Goal: Task Accomplishment & Management: Use online tool/utility

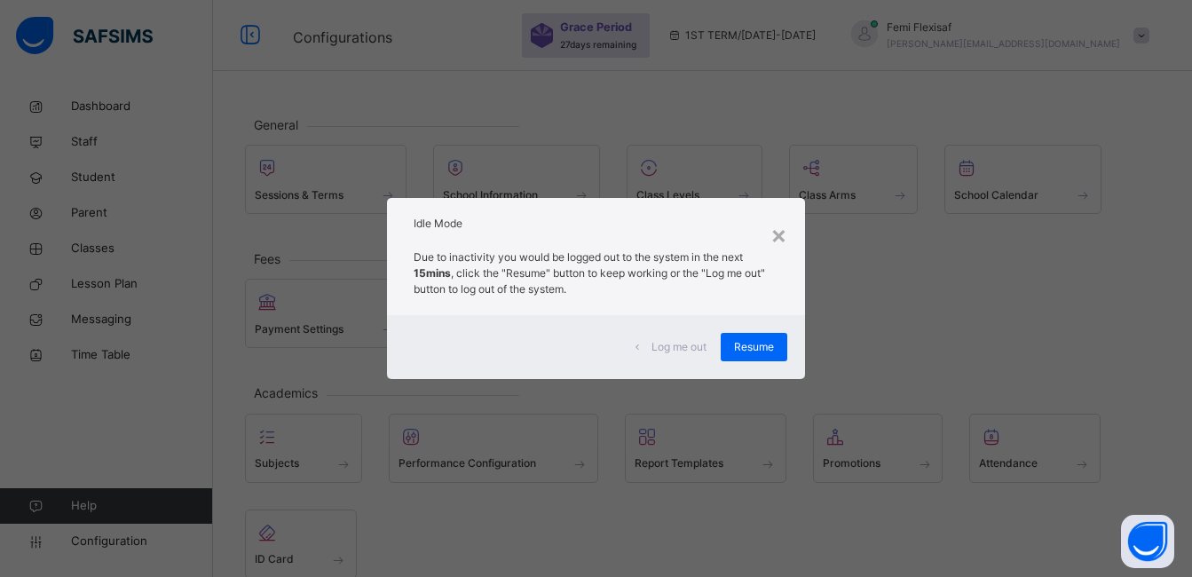
click at [766, 339] on span "Resume" at bounding box center [754, 347] width 40 height 16
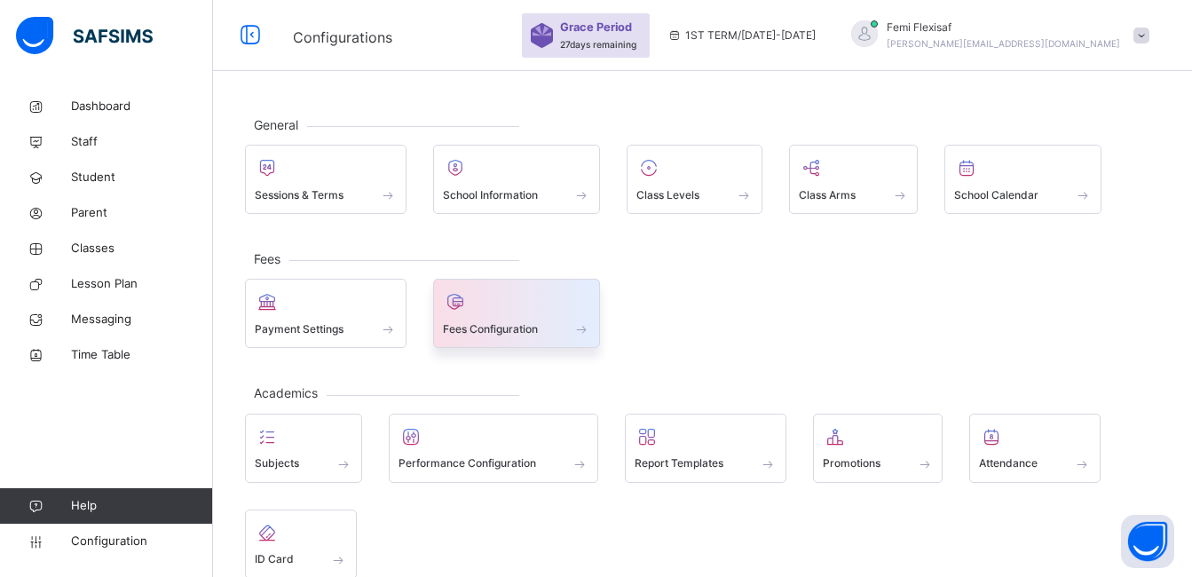
click at [490, 323] on span "Fees Configuration" at bounding box center [490, 329] width 95 height 16
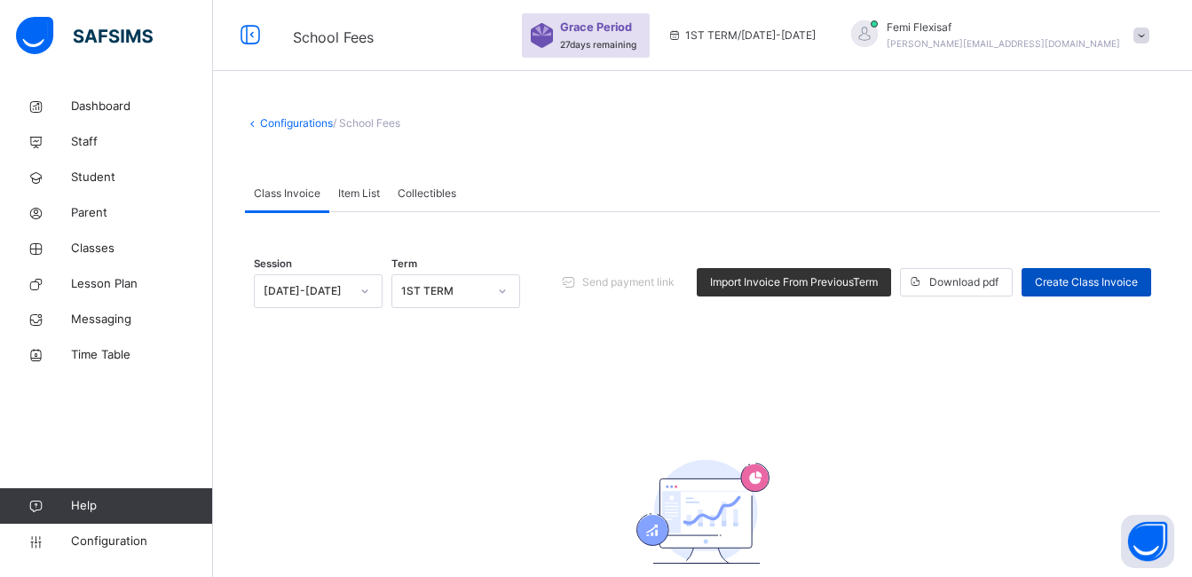
click at [1077, 285] on span "Create Class Invoice" at bounding box center [1085, 282] width 103 height 16
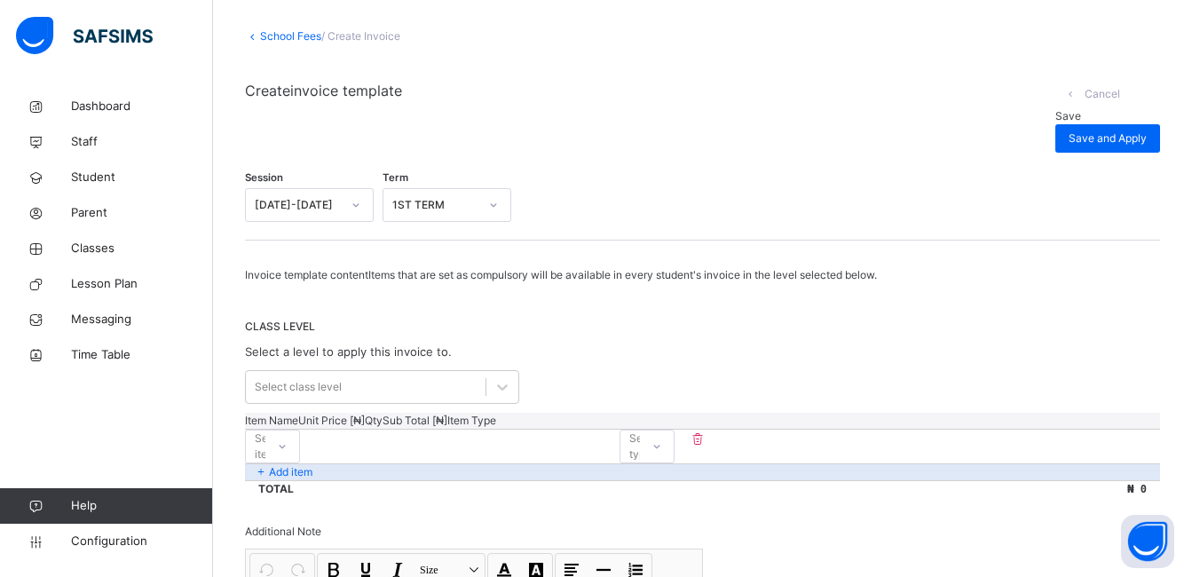
scroll to position [83, 0]
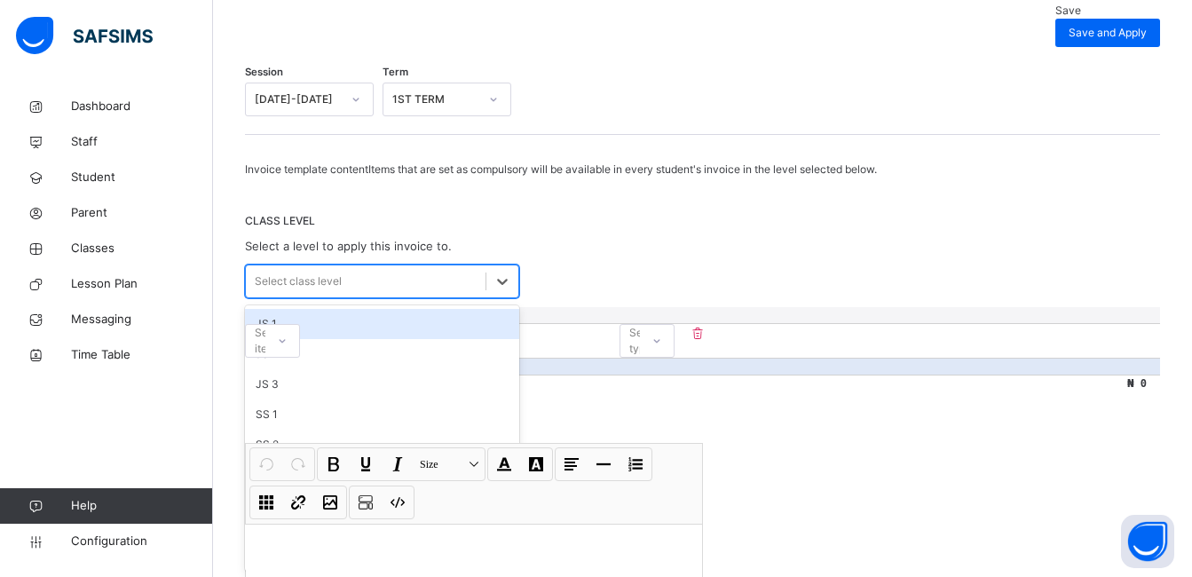
click at [484, 298] on div "option JS 1 focused, 1 of 12. 12 results available. Use Up and Down to choose o…" at bounding box center [382, 281] width 274 height 34
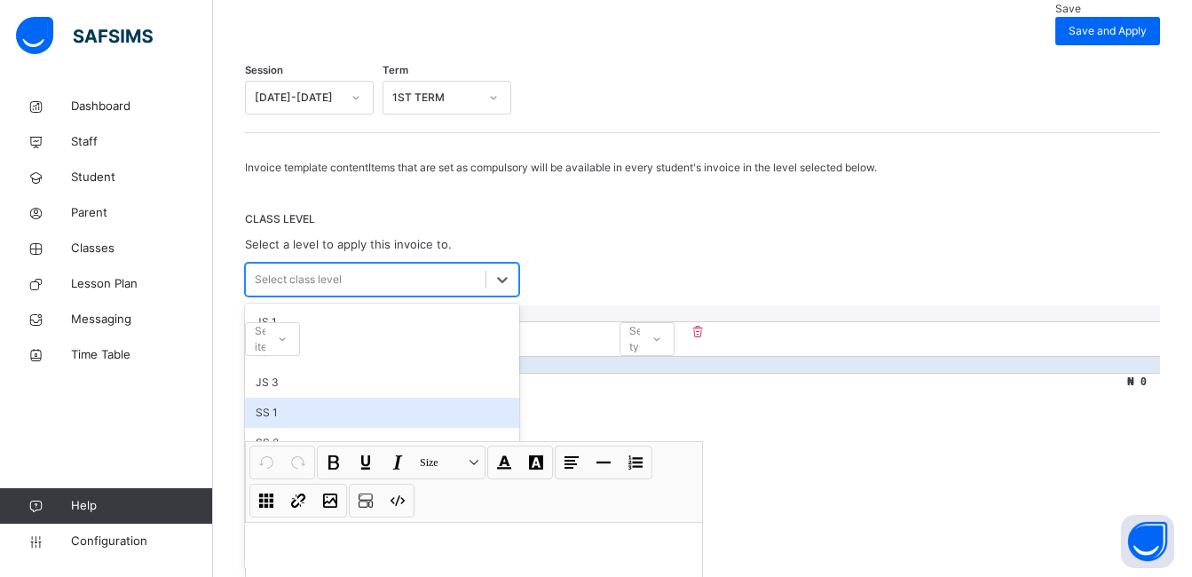
scroll to position [195, 0]
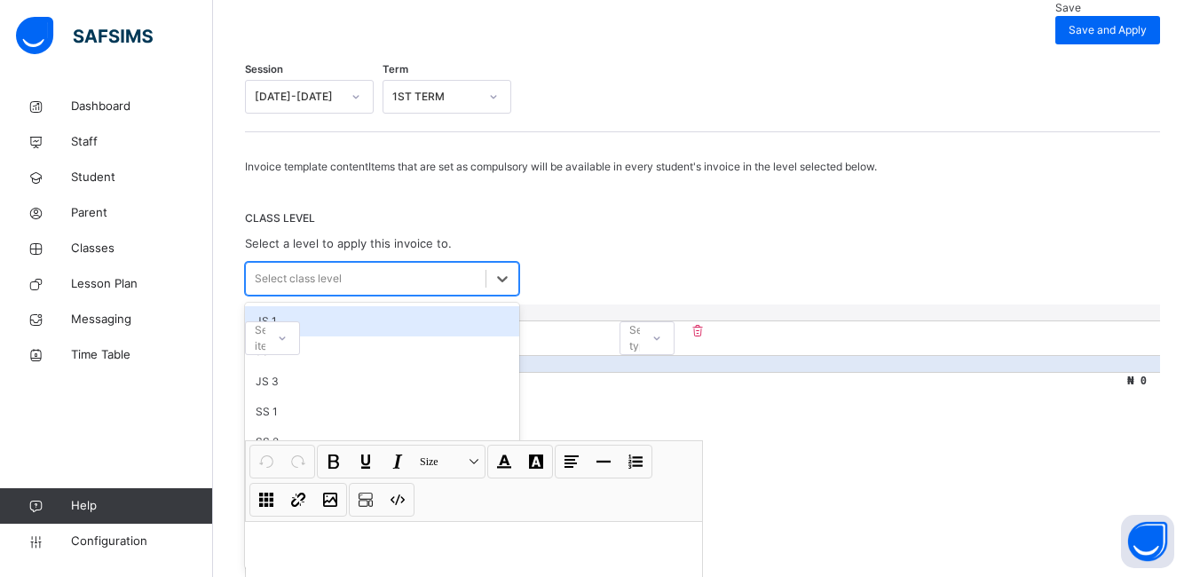
click at [269, 325] on div "JS 1" at bounding box center [382, 321] width 274 height 30
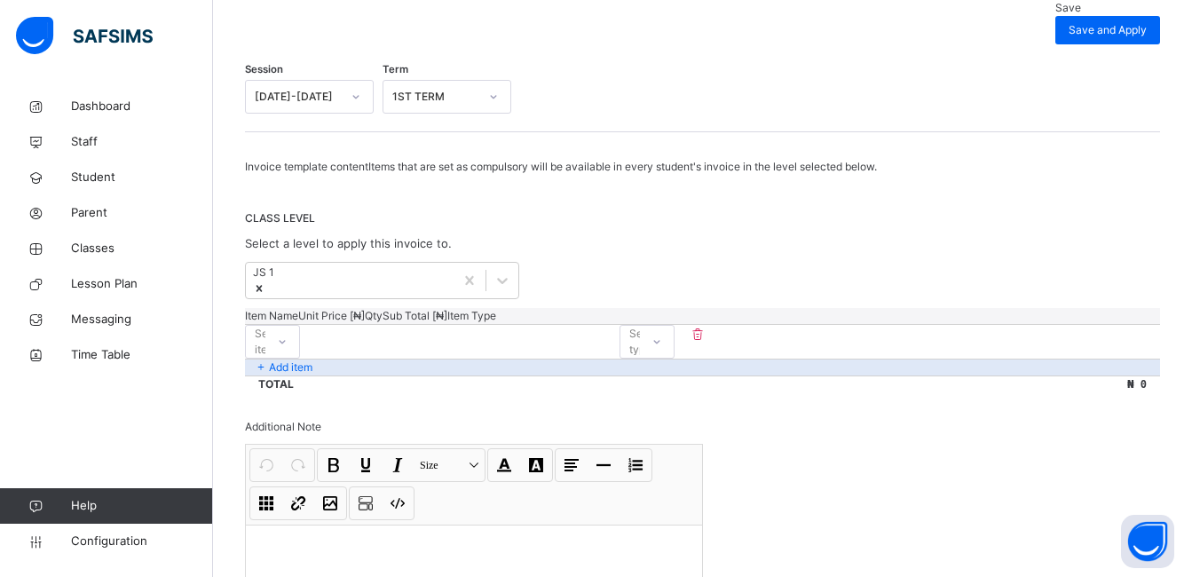
click at [737, 210] on span "CLASS LEVEL" at bounding box center [702, 218] width 915 height 16
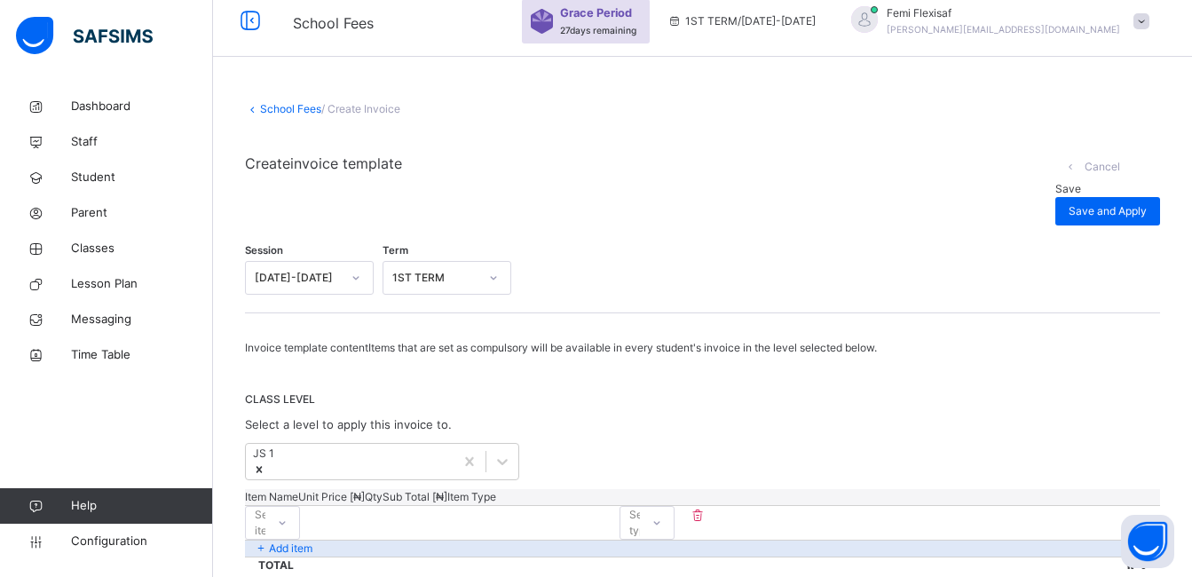
scroll to position [0, 0]
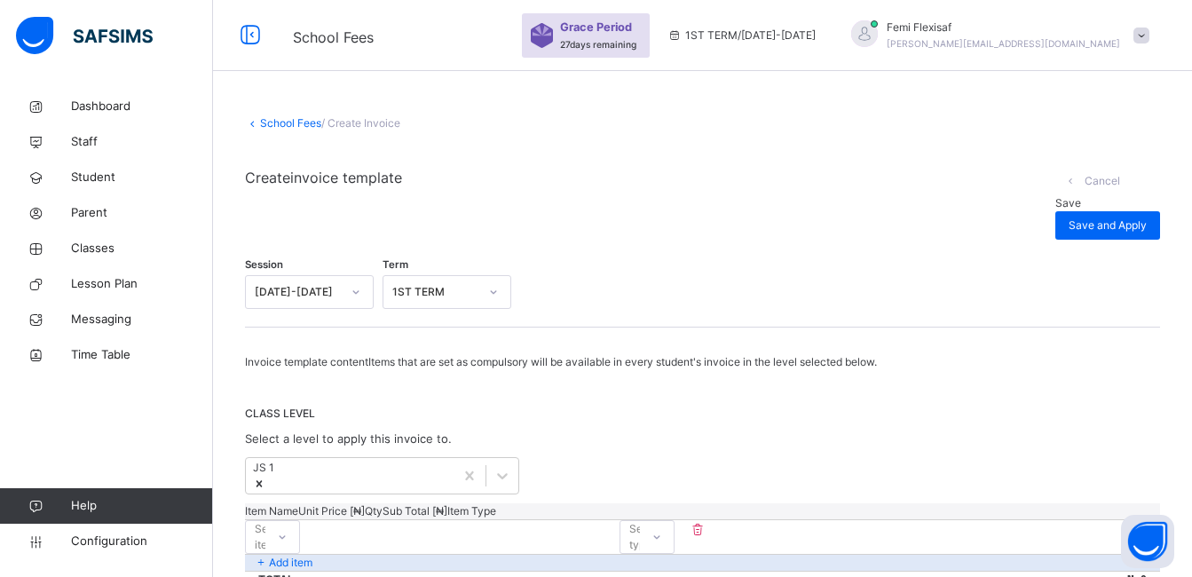
click at [298, 119] on link "School Fees" at bounding box center [290, 122] width 61 height 13
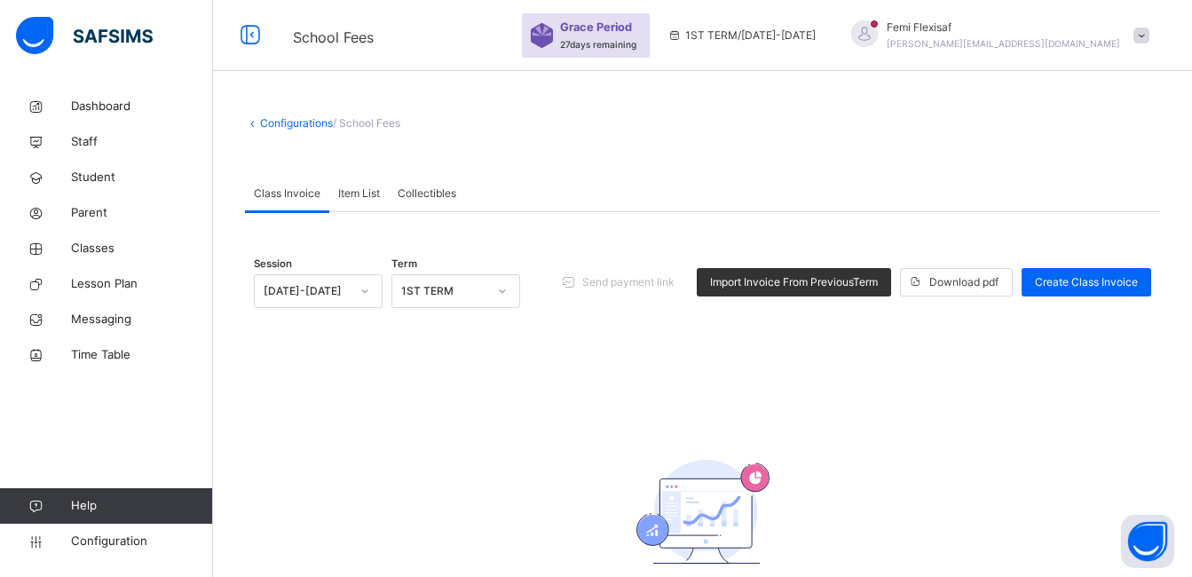
click at [345, 193] on span "Item List" at bounding box center [359, 193] width 42 height 16
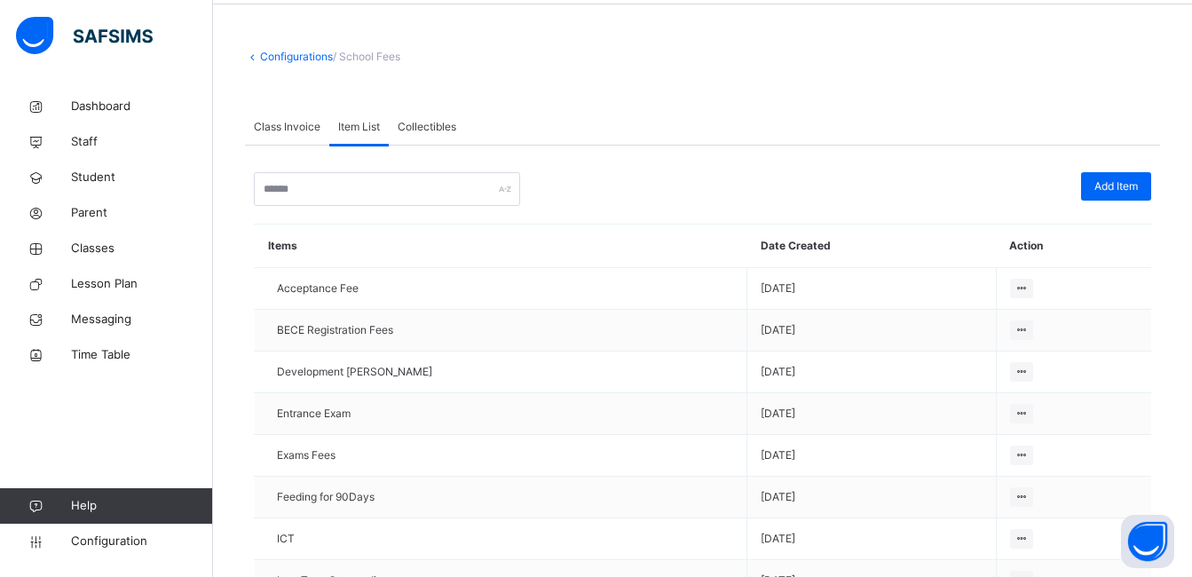
scroll to position [58, 0]
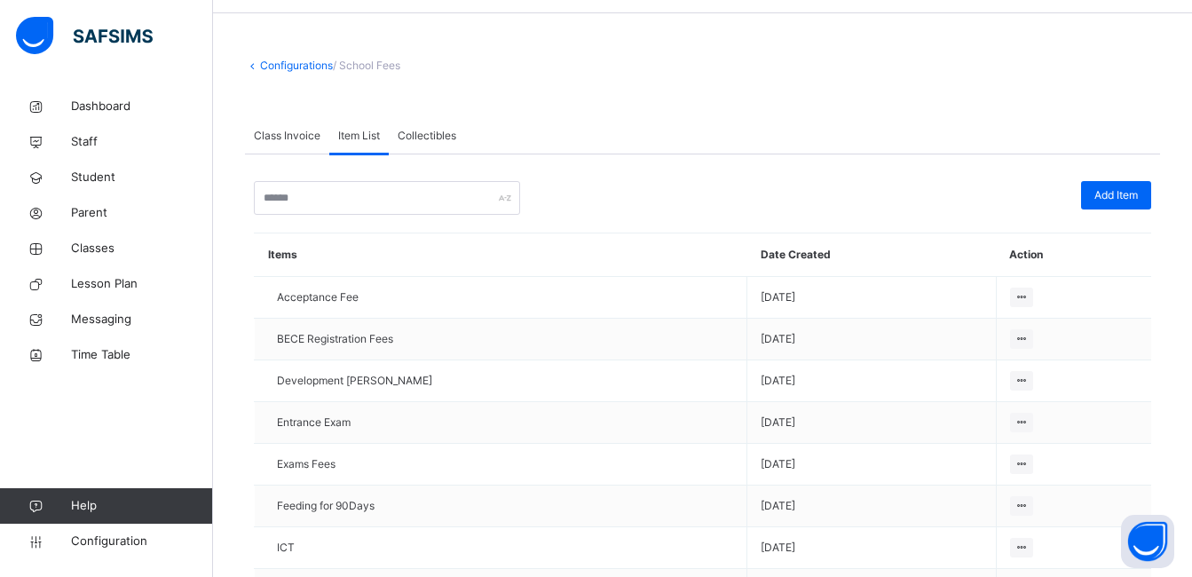
click at [429, 136] on span "Collectibles" at bounding box center [426, 136] width 59 height 16
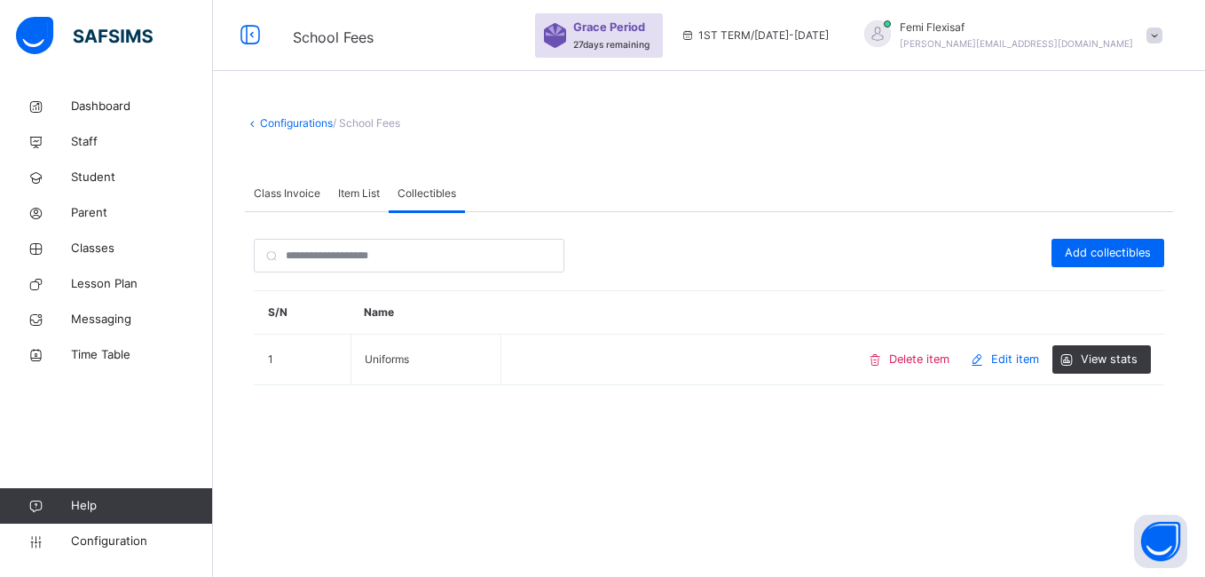
click at [356, 190] on span "Item List" at bounding box center [359, 193] width 42 height 16
